Goal: Task Accomplishment & Management: Use online tool/utility

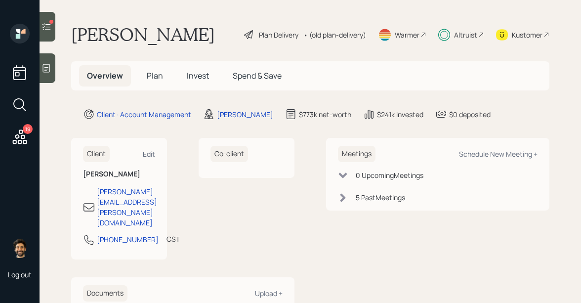
click at [51, 29] on icon at bounding box center [46, 27] width 10 height 10
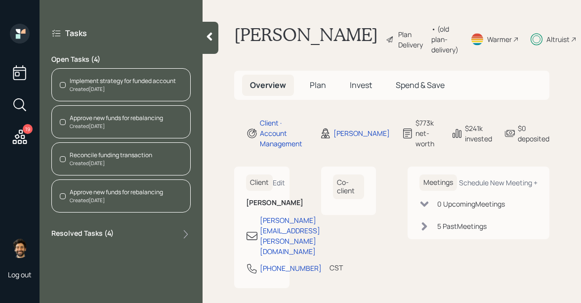
click at [104, 119] on div "Approve new funds for rebalancing" at bounding box center [116, 118] width 93 height 9
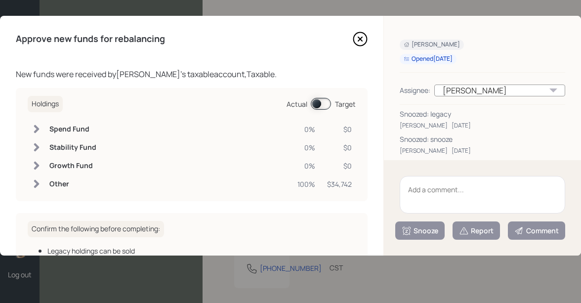
click at [362, 38] on icon at bounding box center [360, 39] width 15 height 15
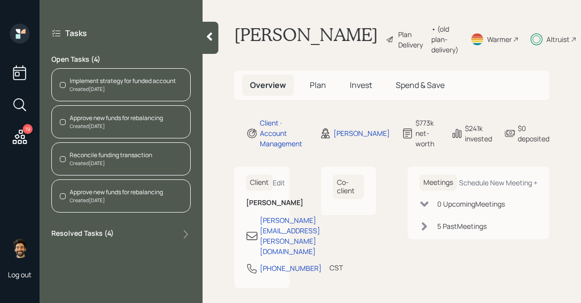
click at [79, 203] on div "Approve new funds for rebalancing Created [DATE]" at bounding box center [120, 195] width 139 height 33
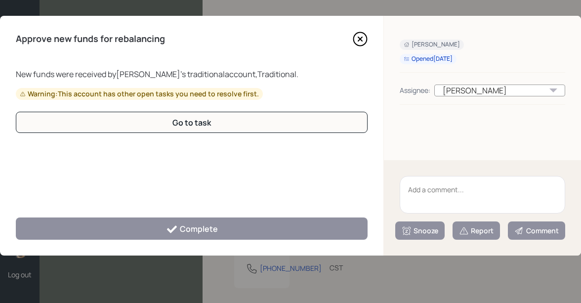
click at [357, 39] on icon at bounding box center [360, 39] width 15 height 15
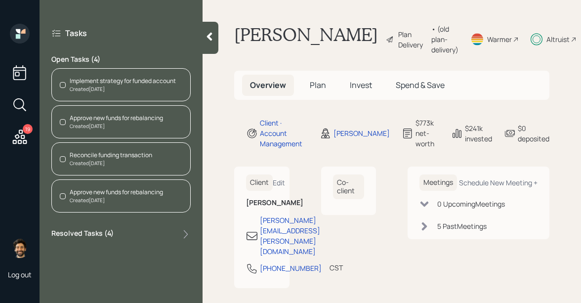
click at [120, 161] on div "Created [DATE]" at bounding box center [111, 162] width 82 height 7
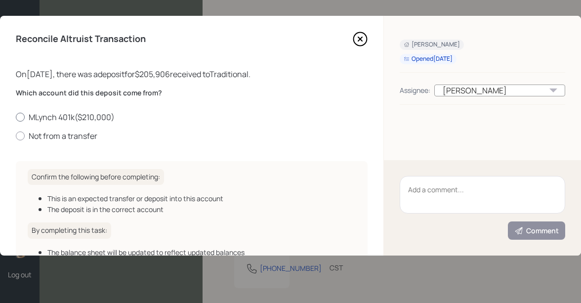
click at [64, 116] on label "MLynch 401k ( $210,000 )" at bounding box center [192, 117] width 352 height 11
click at [16, 117] on input "MLynch 401k ( $210,000 )" at bounding box center [15, 117] width 0 height 0
radio input "true"
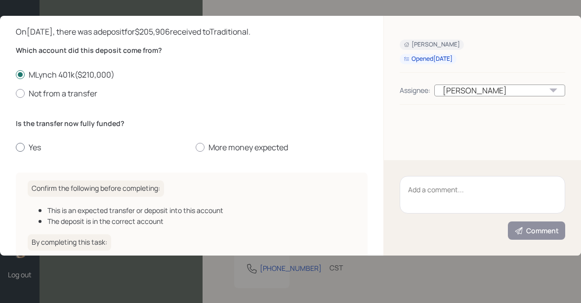
click at [28, 145] on label "Yes" at bounding box center [102, 147] width 172 height 11
click at [16, 147] on input "Yes" at bounding box center [15, 147] width 0 height 0
radio input "true"
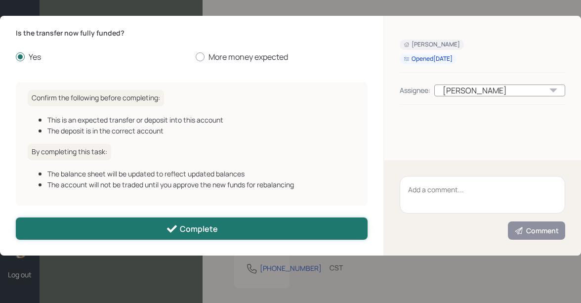
click at [109, 222] on button "Complete" at bounding box center [192, 228] width 352 height 22
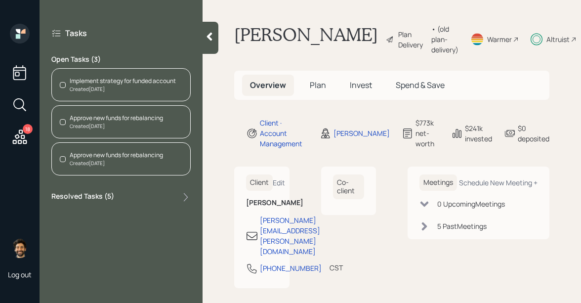
click at [98, 161] on div "Created [DATE]" at bounding box center [116, 162] width 93 height 7
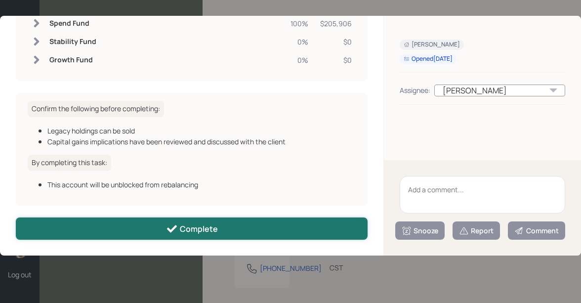
click at [141, 220] on button "Complete" at bounding box center [192, 228] width 352 height 22
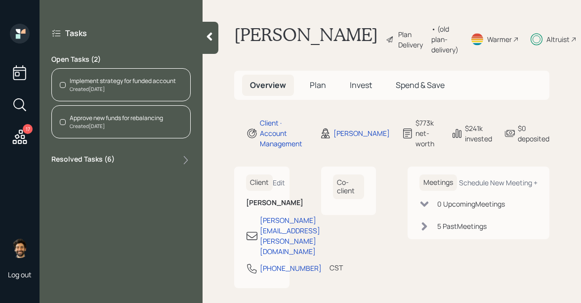
click at [18, 139] on icon at bounding box center [20, 137] width 18 height 18
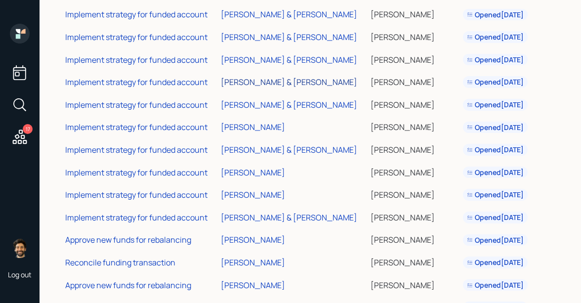
scroll to position [195, 0]
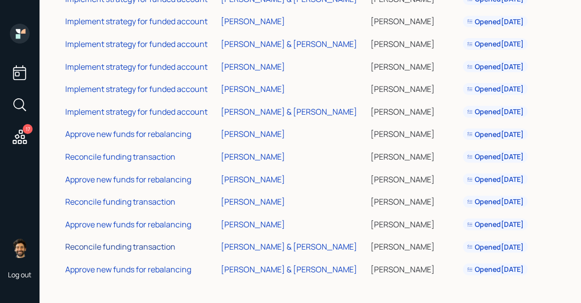
click at [149, 246] on div "Reconcile funding transaction" at bounding box center [120, 246] width 110 height 11
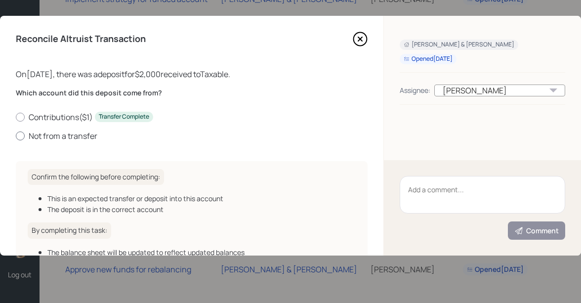
click at [62, 135] on label "Not from a transfer" at bounding box center [192, 135] width 352 height 11
click at [16, 135] on input "Not from a transfer" at bounding box center [15, 135] width 0 height 0
radio input "true"
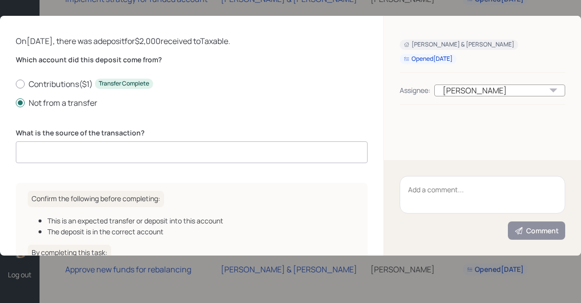
scroll to position [41, 0]
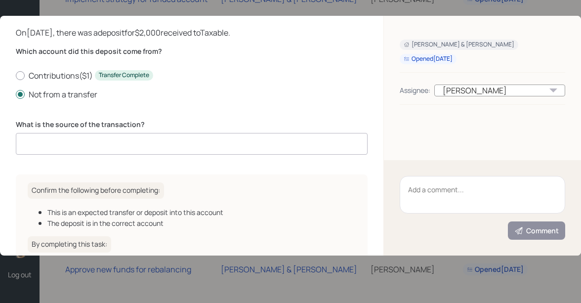
click at [76, 146] on input at bounding box center [192, 144] width 352 height 22
type input "cash"
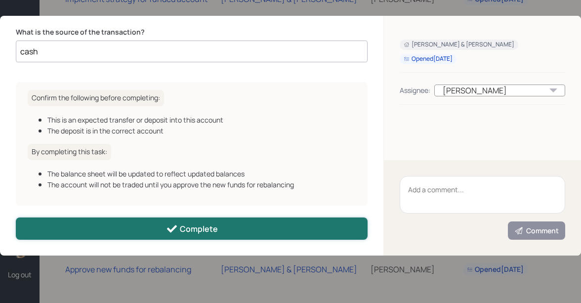
click at [97, 226] on button "Complete" at bounding box center [192, 228] width 352 height 22
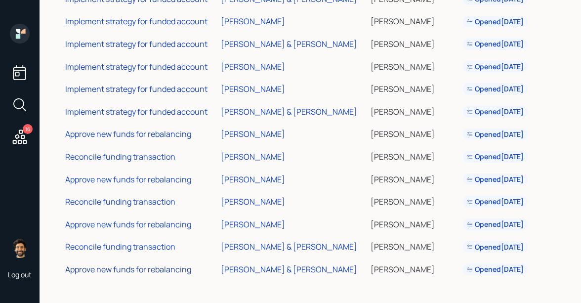
click at [120, 270] on div "Approve new funds for rebalancing" at bounding box center [128, 269] width 126 height 11
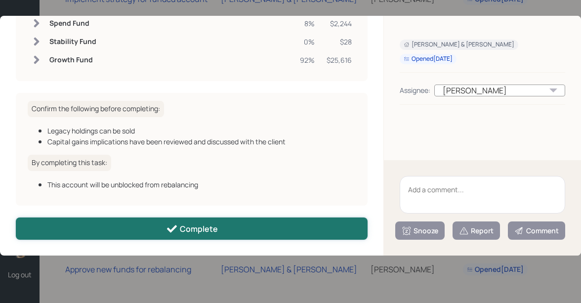
click at [123, 238] on button "Complete" at bounding box center [192, 228] width 352 height 22
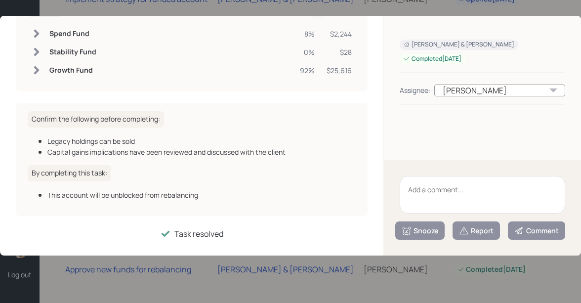
scroll to position [96, 0]
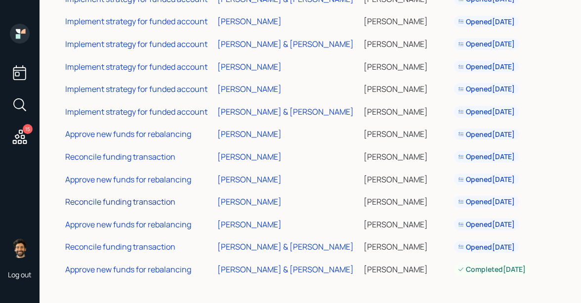
click at [130, 200] on div "Reconcile funding transaction" at bounding box center [120, 201] width 110 height 11
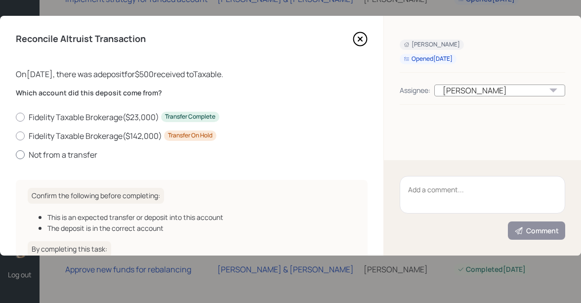
click at [44, 155] on label "Not from a transfer" at bounding box center [192, 154] width 352 height 11
click at [16, 155] on input "Not from a transfer" at bounding box center [15, 154] width 0 height 0
radio input "true"
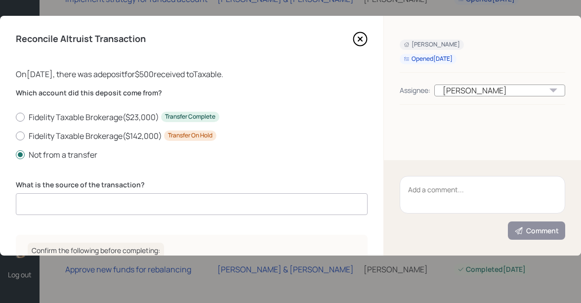
click at [72, 197] on input at bounding box center [192, 204] width 352 height 22
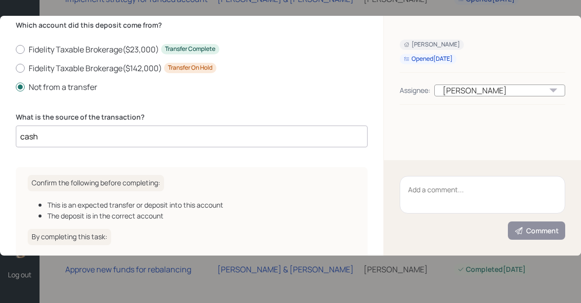
scroll to position [154, 0]
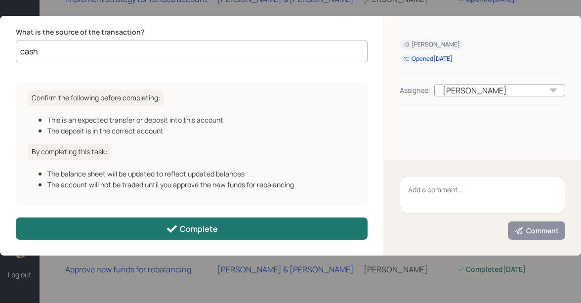
type input "cash"
click at [104, 226] on button "Complete" at bounding box center [192, 228] width 352 height 22
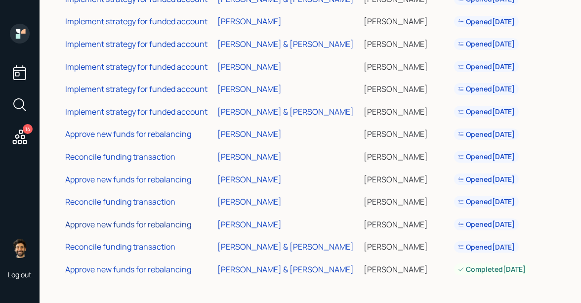
click at [139, 225] on div "Approve new funds for rebalancing" at bounding box center [128, 224] width 126 height 11
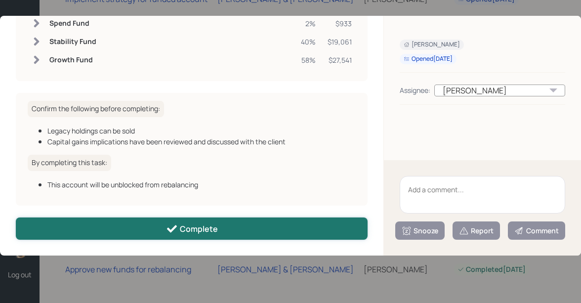
click at [122, 227] on button "Complete" at bounding box center [192, 228] width 352 height 22
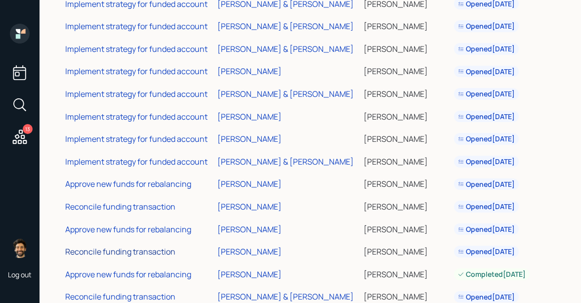
scroll to position [144, 0]
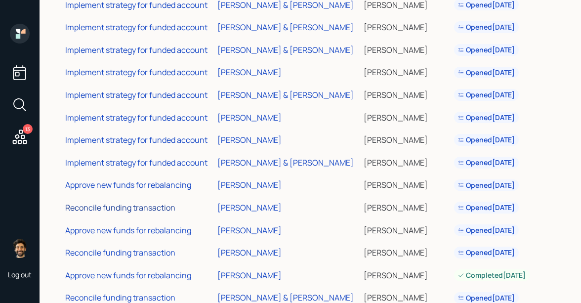
click at [141, 210] on div "Reconcile funding transaction" at bounding box center [120, 207] width 110 height 11
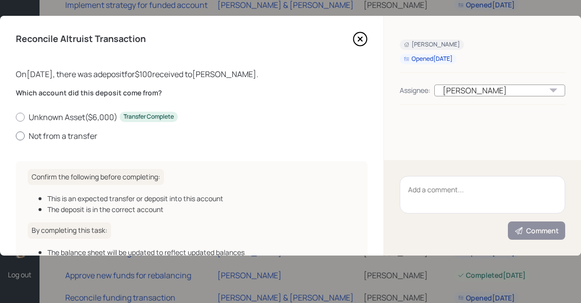
click at [67, 130] on label "Not from a transfer" at bounding box center [192, 135] width 352 height 11
click at [16, 135] on input "Not from a transfer" at bounding box center [15, 135] width 0 height 0
radio input "true"
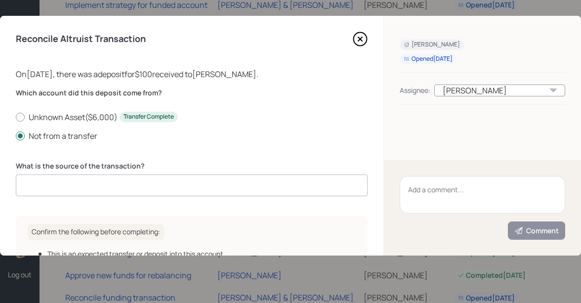
click at [107, 181] on input at bounding box center [192, 185] width 352 height 22
type input "cash"
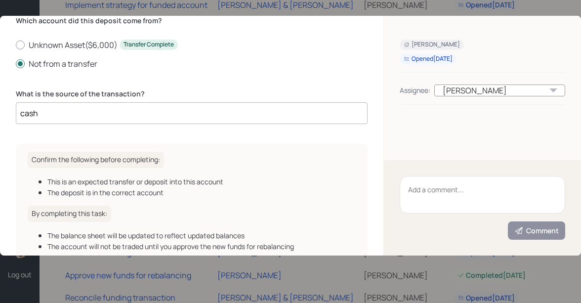
scroll to position [135, 0]
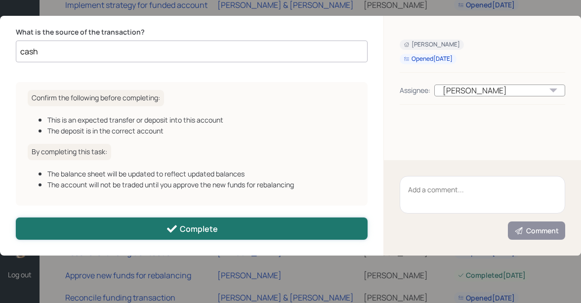
click at [132, 219] on button "Complete" at bounding box center [192, 228] width 352 height 22
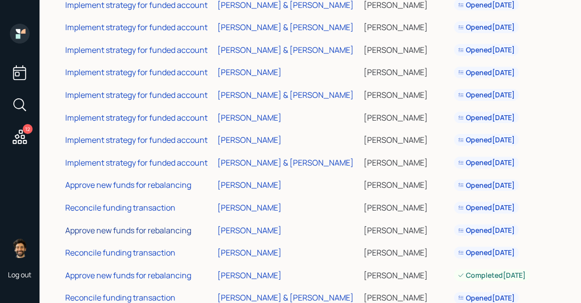
click at [124, 229] on div "Approve new funds for rebalancing" at bounding box center [128, 230] width 126 height 11
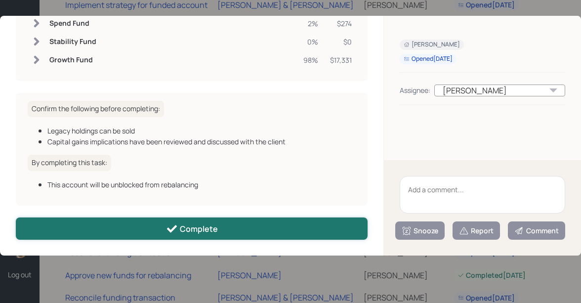
click at [131, 230] on button "Complete" at bounding box center [192, 228] width 352 height 22
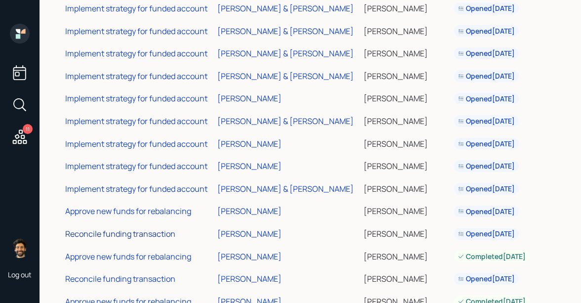
scroll to position [112, 0]
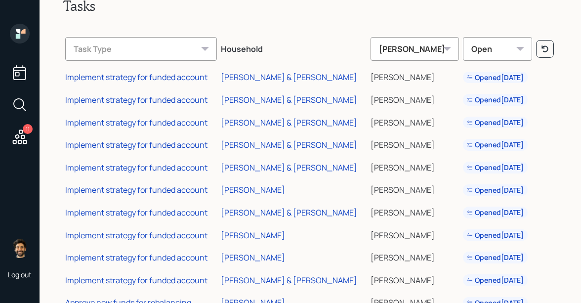
scroll to position [59, 0]
